Goal: Transaction & Acquisition: Purchase product/service

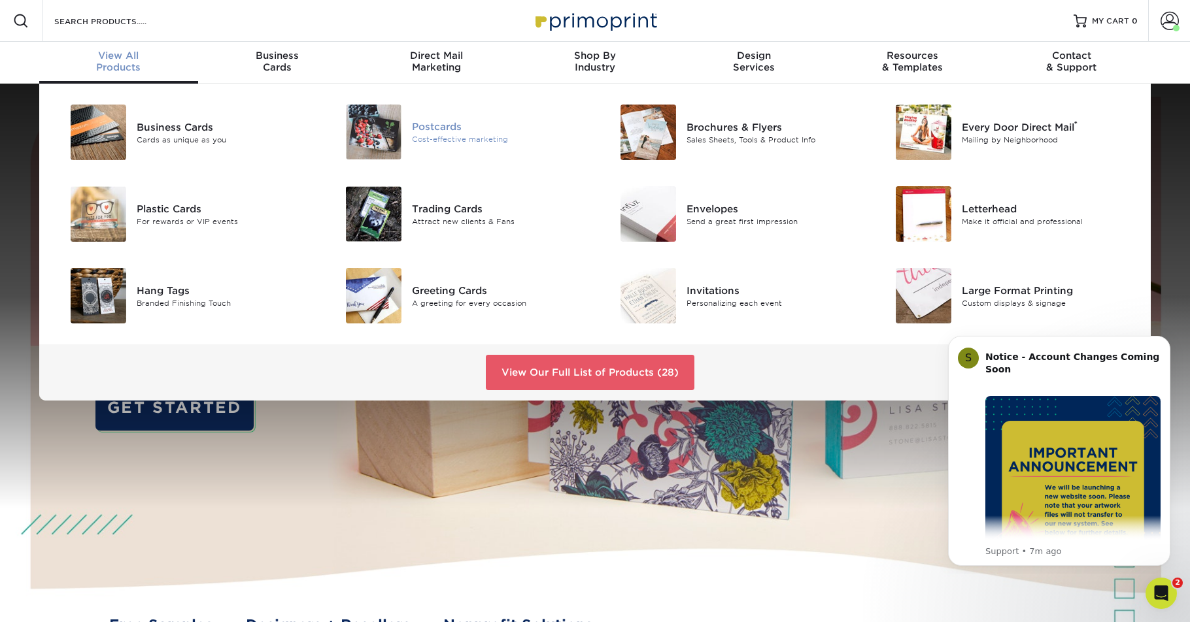
click at [448, 123] on div "Postcards" at bounding box center [498, 127] width 173 height 14
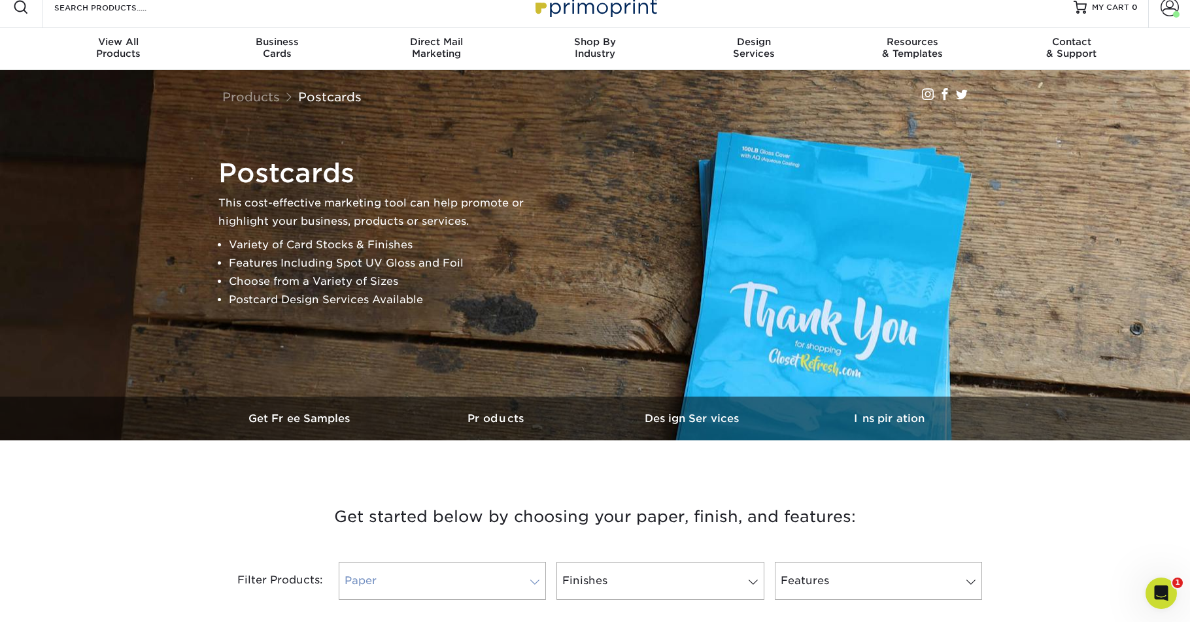
scroll to position [156, 0]
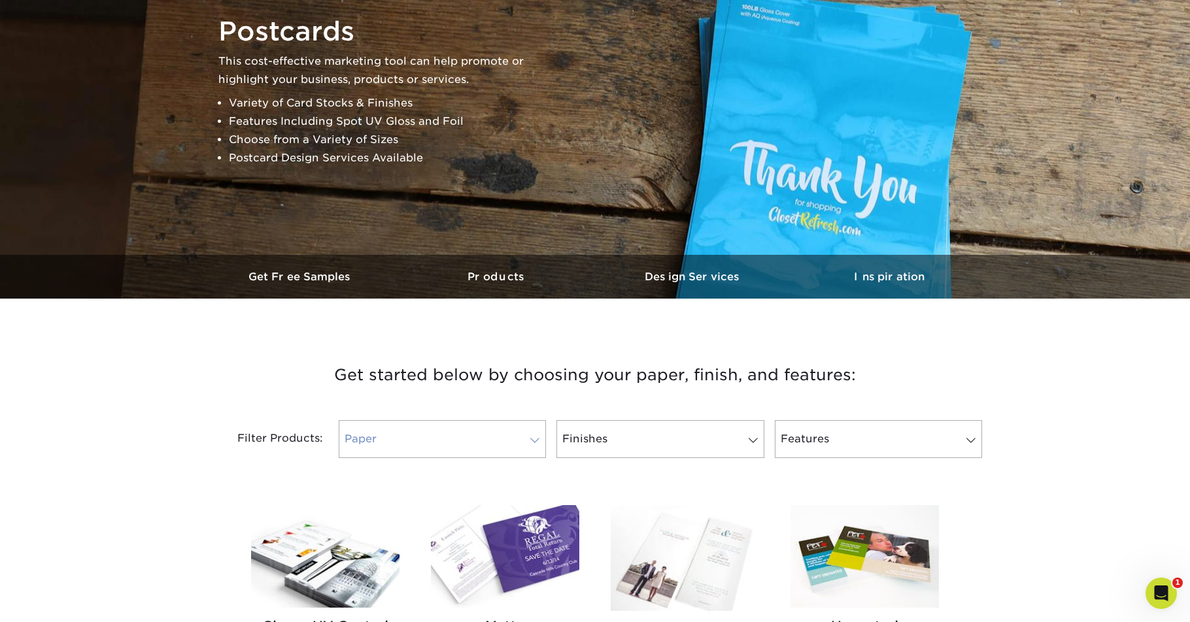
click at [509, 440] on link "Paper" at bounding box center [442, 439] width 207 height 38
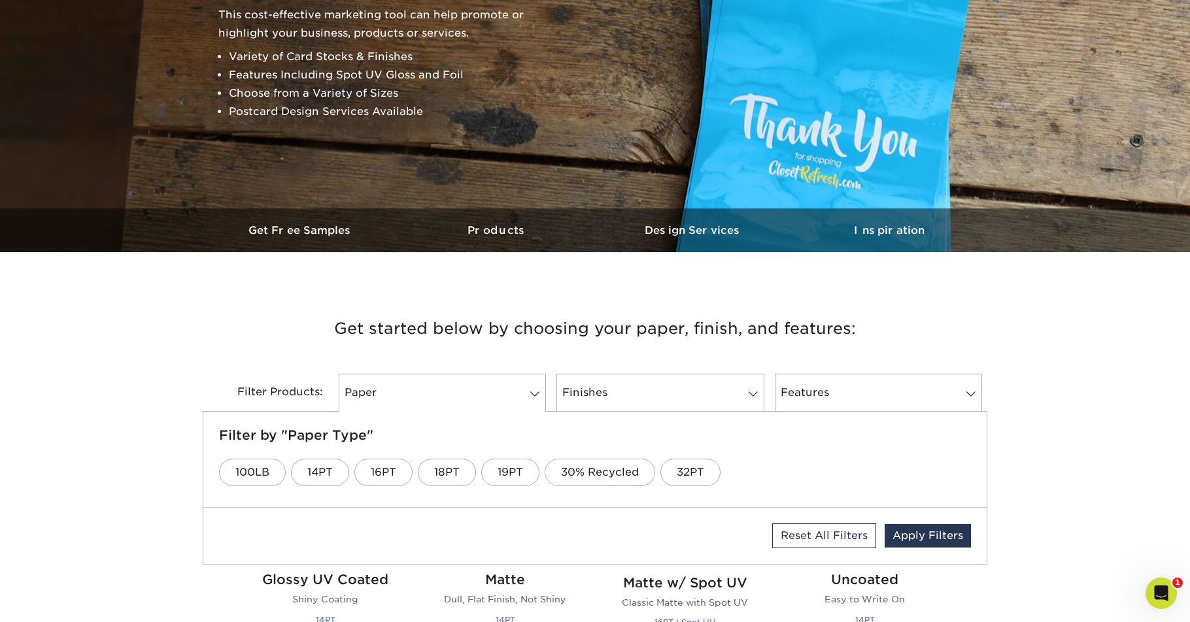
scroll to position [236, 0]
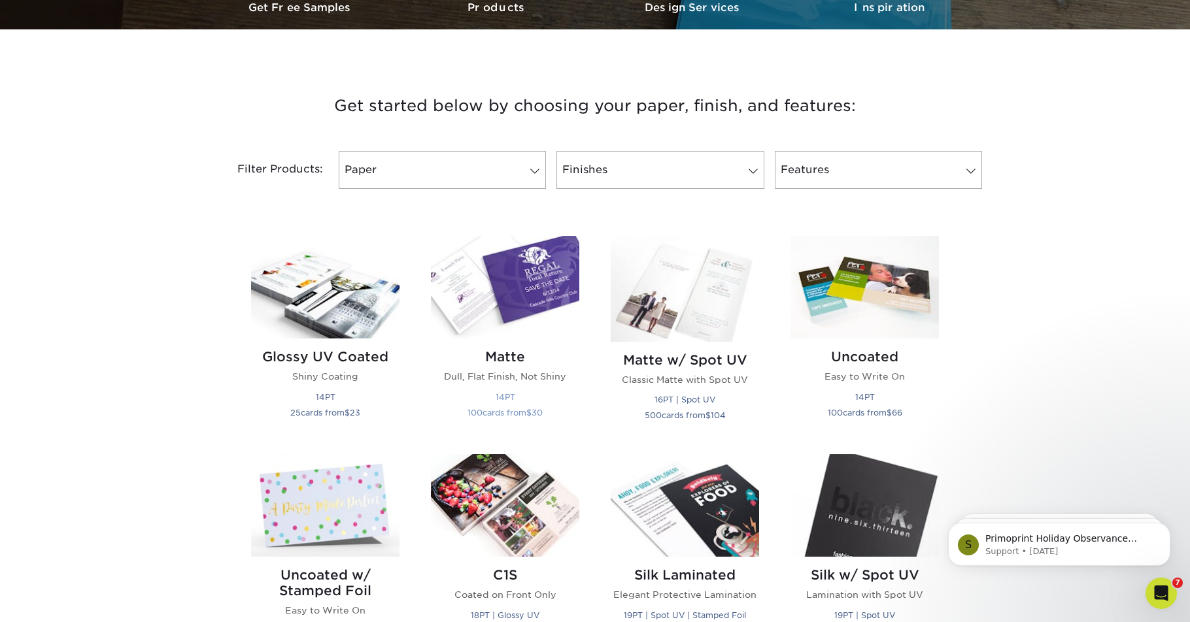
scroll to position [523, 0]
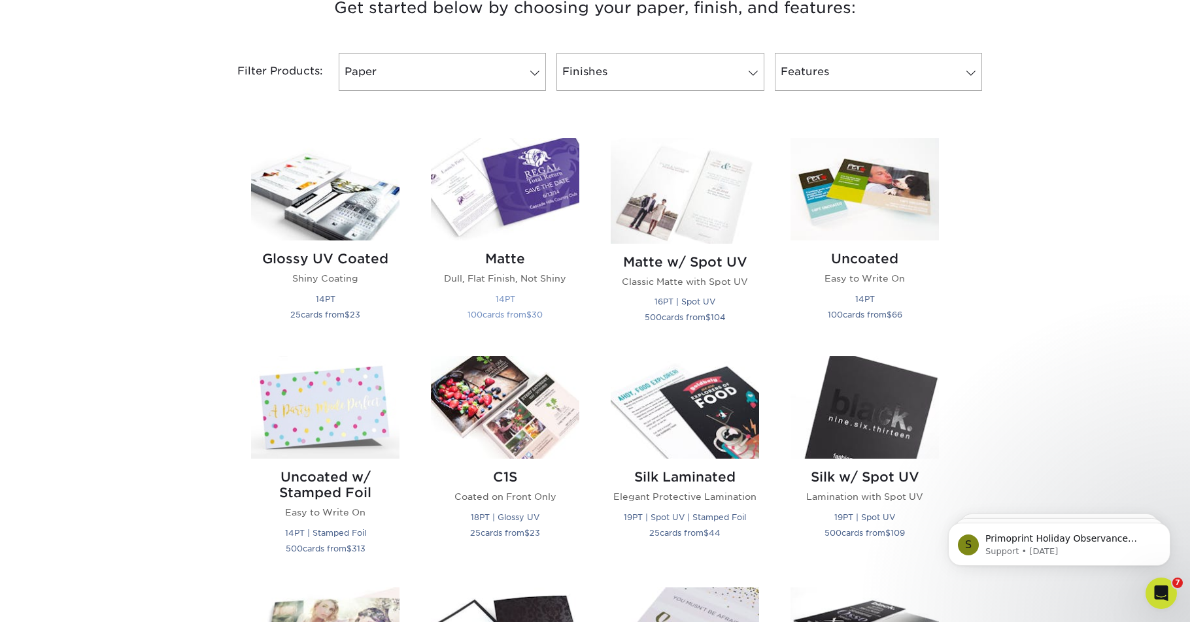
click at [481, 197] on img at bounding box center [505, 189] width 148 height 103
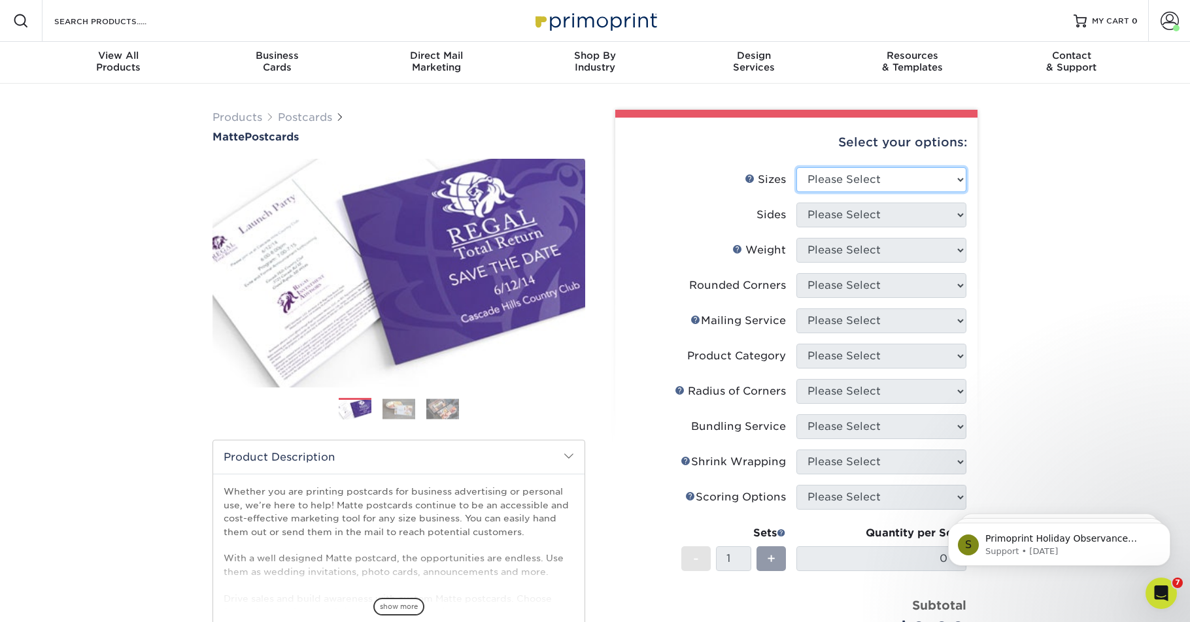
select select "4.00x6.00"
select select "13abbda7-1d64-4f25-8bb2-c179b224825d"
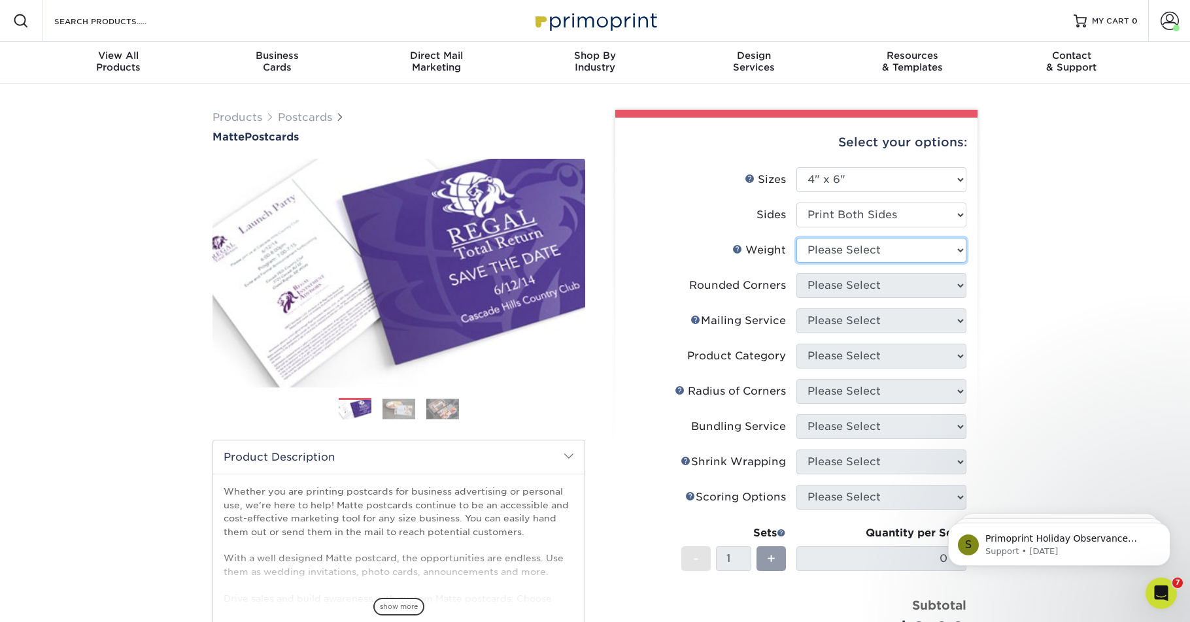
select select "16PT"
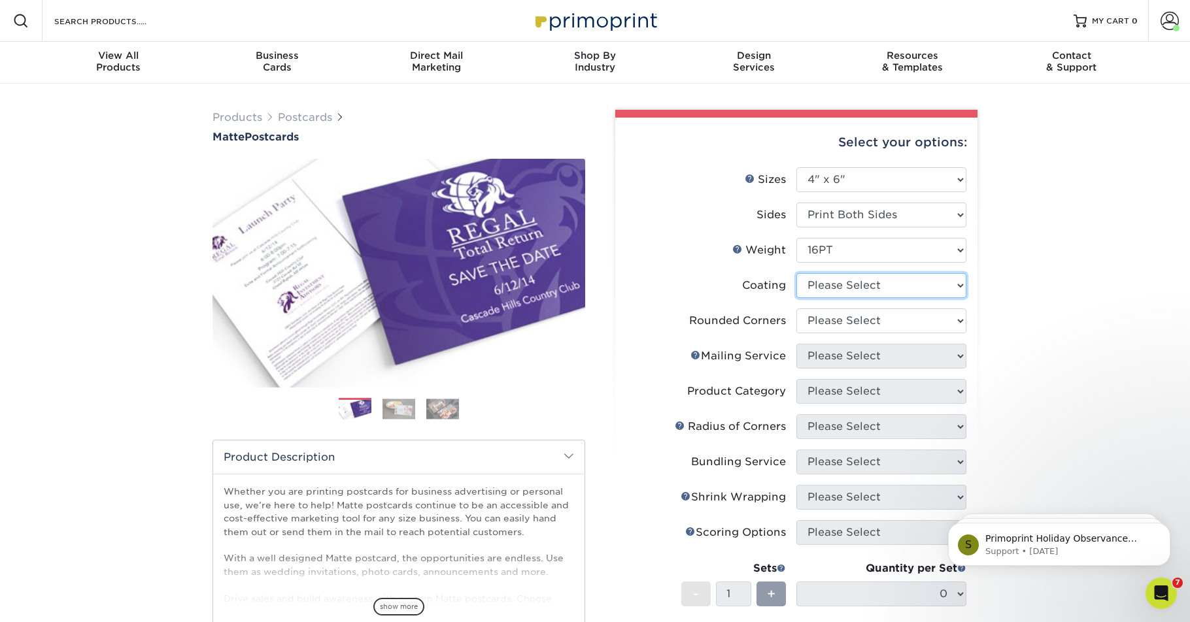
select select "121bb7b5-3b4d-429f-bd8d-bbf80e953313"
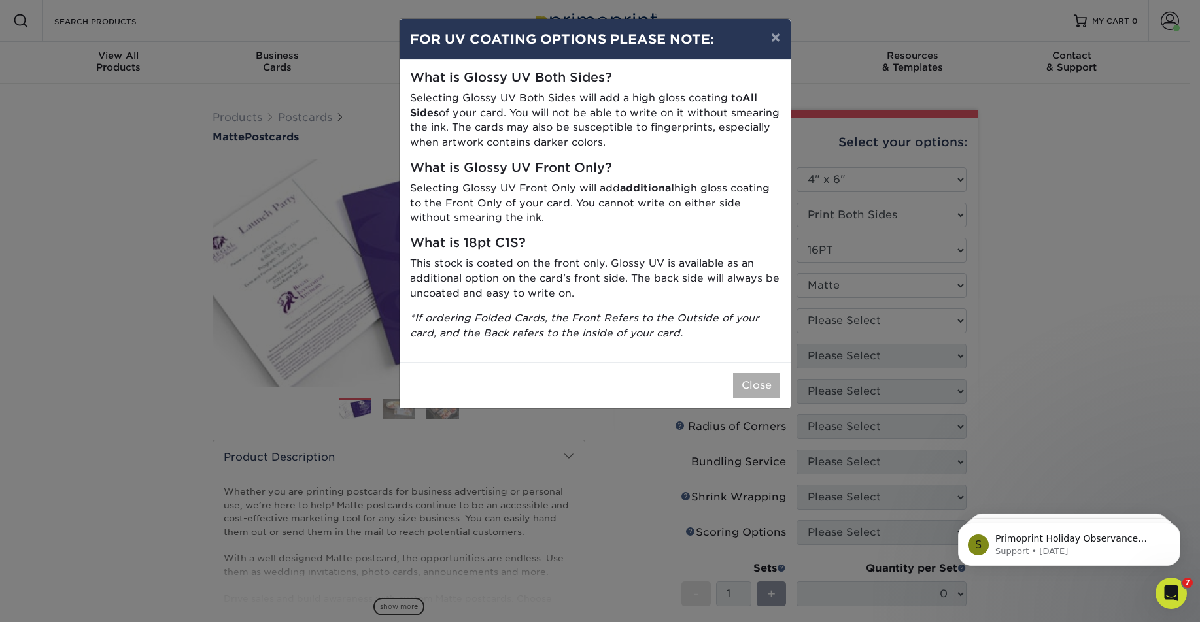
click at [763, 373] on button "Close" at bounding box center [756, 385] width 47 height 25
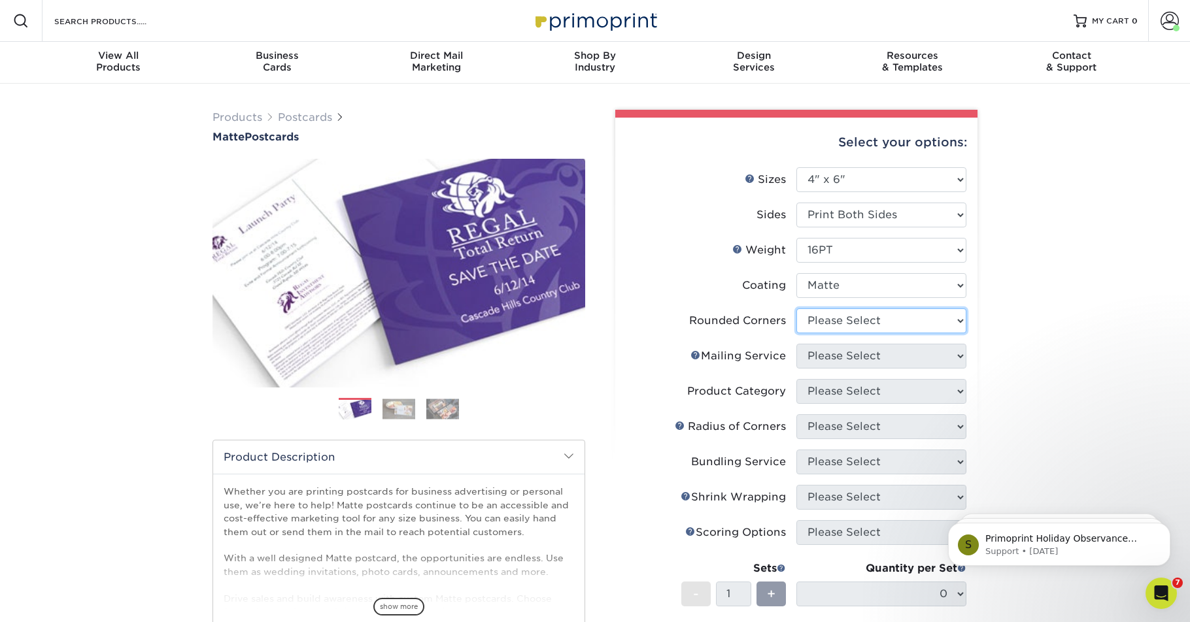
select select "0"
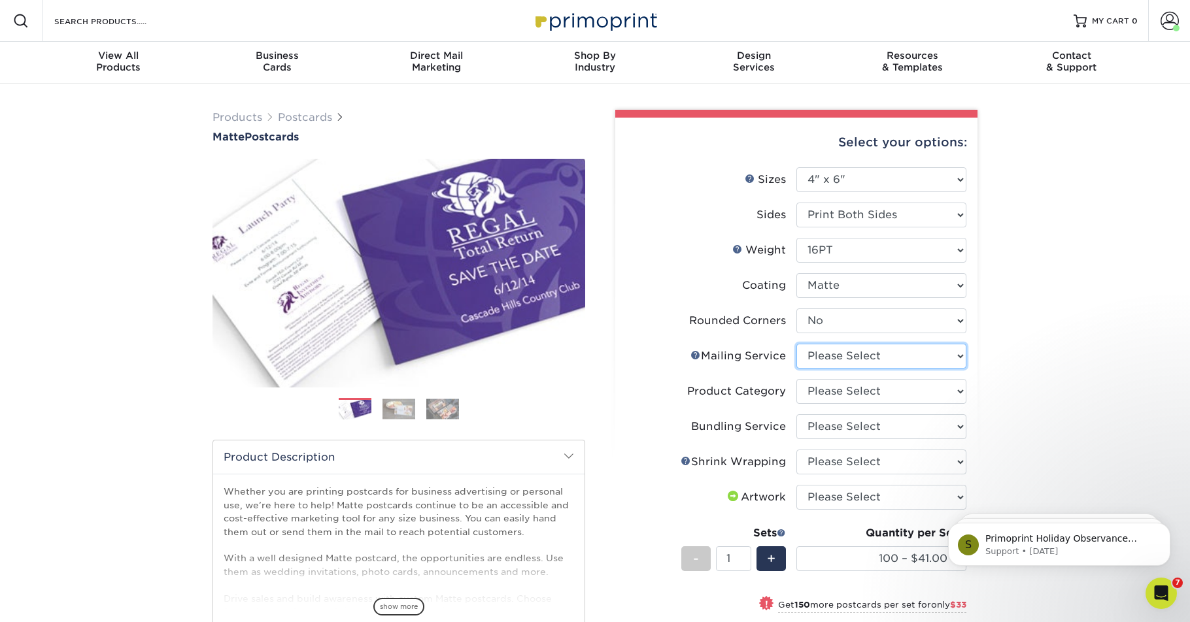
select select "3e5e9bdd-d78a-4c28-a41d-fe1407925ca6"
select select "9b7272e0-d6c8-4c3c-8e97-d3a1bcdab858"
select select "58689abb-25c0-461c-a4c3-a80b627d6649"
select select "adc17b74-f534-473a-9ef4-338c46c4d266"
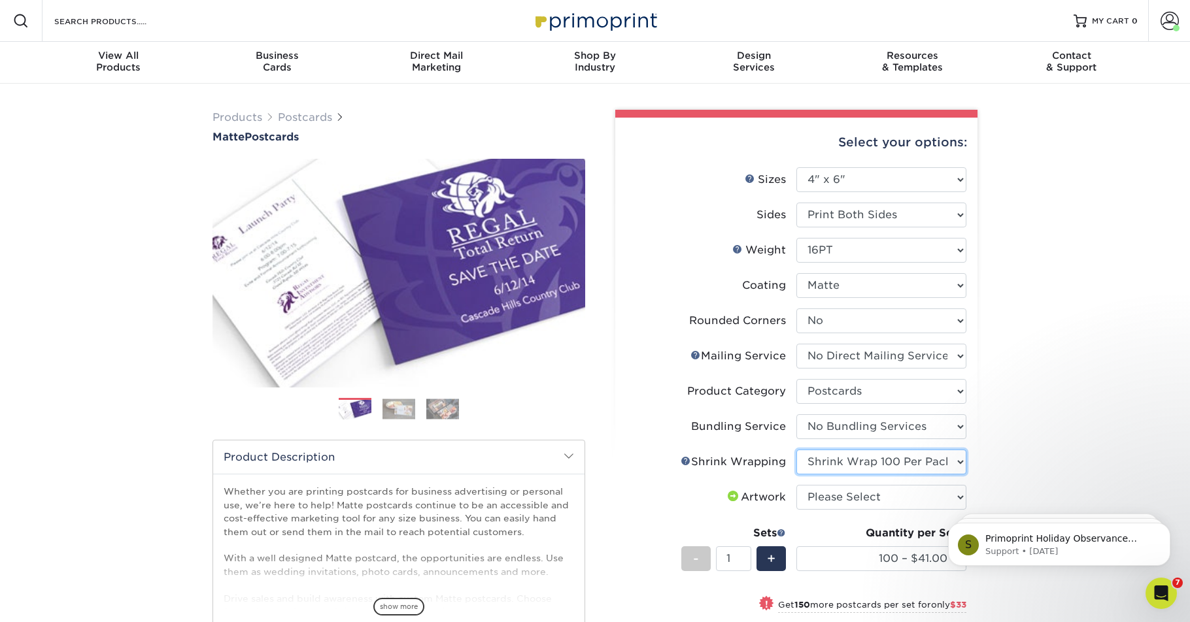
select select "500 – $100.75"
select select "adc17b74-f534-473a-9ef4-338c46c4d266"
select select "upload"
select select "2500 – $228.75"
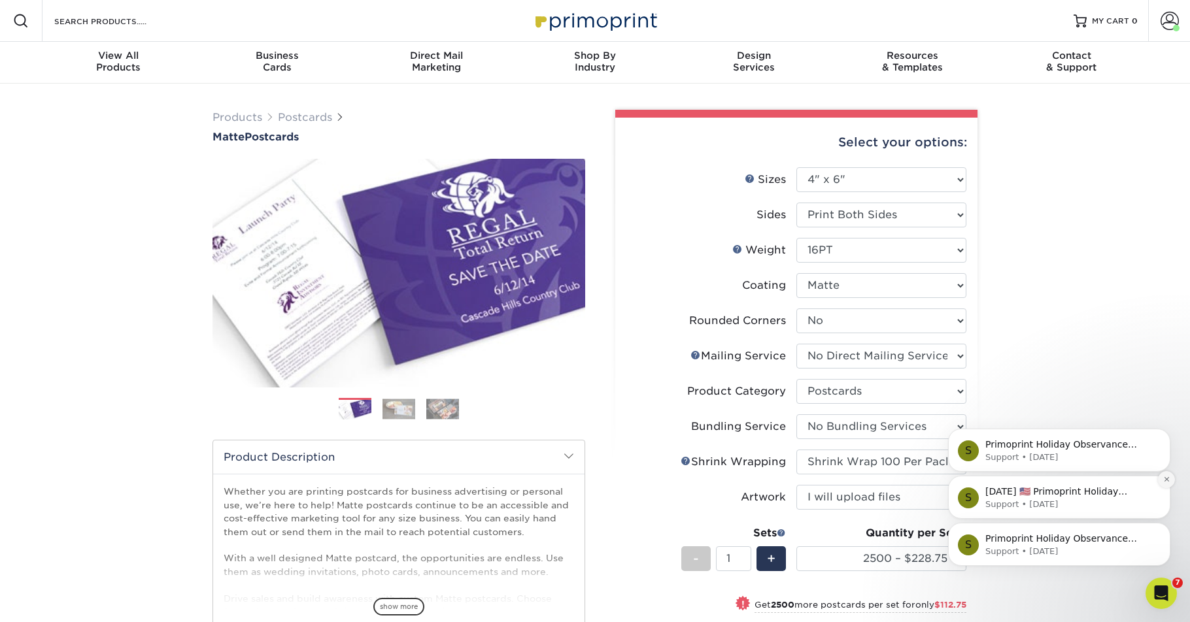
click at [1166, 478] on icon "Dismiss notification" at bounding box center [1166, 479] width 7 height 7
click at [1163, 477] on icon "Dismiss notification" at bounding box center [1166, 479] width 7 height 7
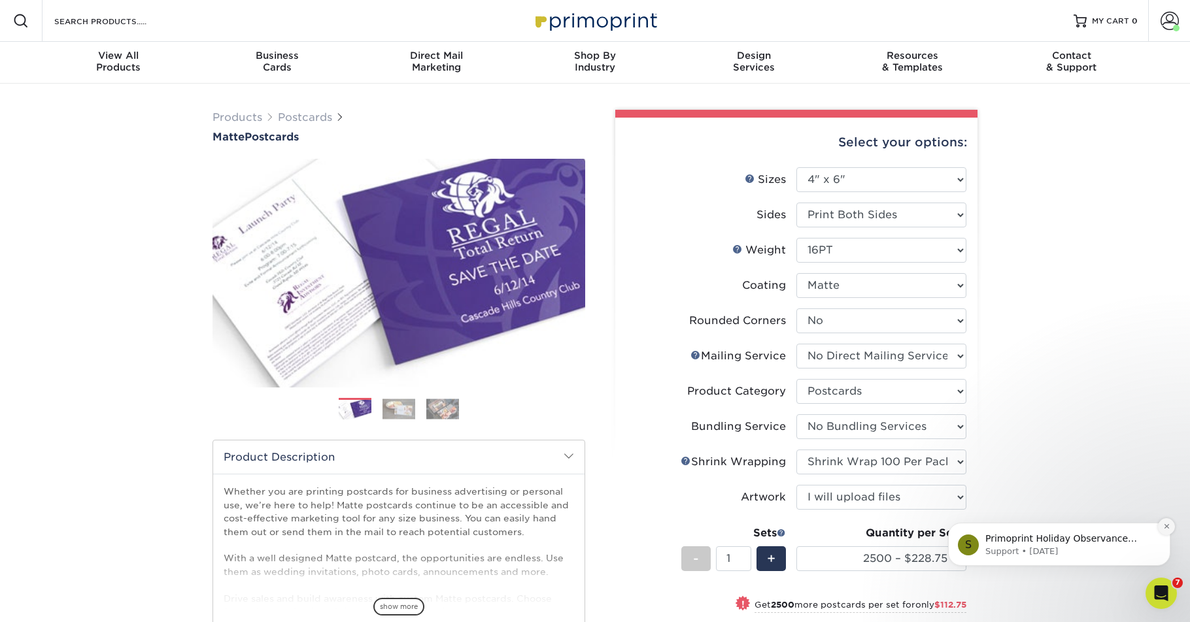
click at [1164, 527] on icon "Dismiss notification" at bounding box center [1166, 526] width 7 height 7
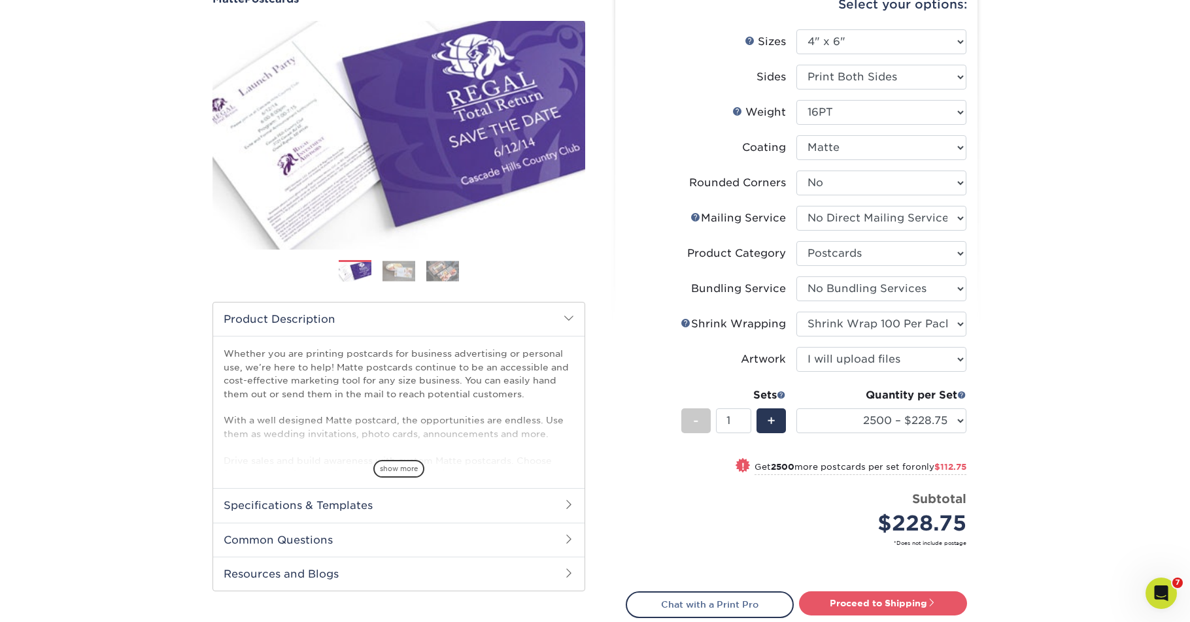
scroll to position [138, 0]
